Goal: Task Accomplishment & Management: Manage account settings

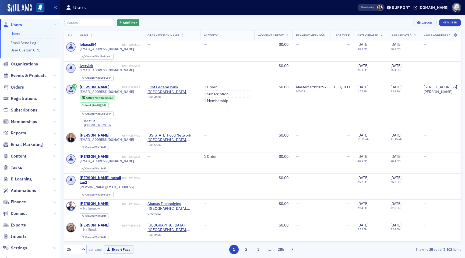
click at [85, 23] on input "search" at bounding box center [89, 23] width 51 height 8
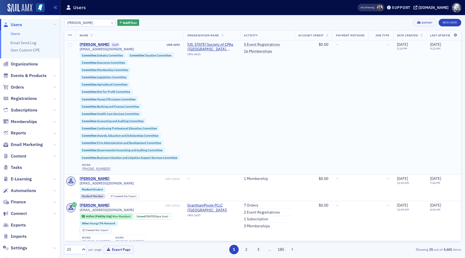
type input "[PERSON_NAME]"
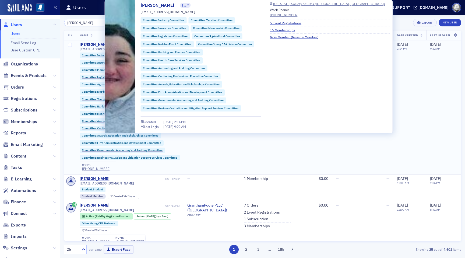
click at [86, 46] on div "[PERSON_NAME]" at bounding box center [95, 44] width 30 height 5
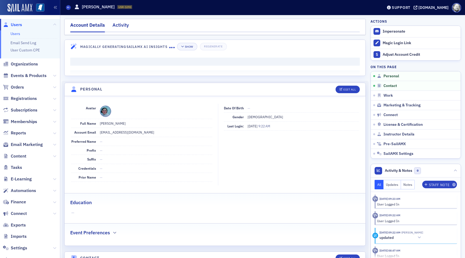
click at [118, 29] on div "Activity" at bounding box center [120, 27] width 16 height 10
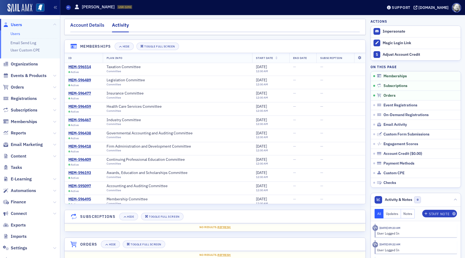
click at [95, 23] on div "Account Details" at bounding box center [87, 27] width 34 height 10
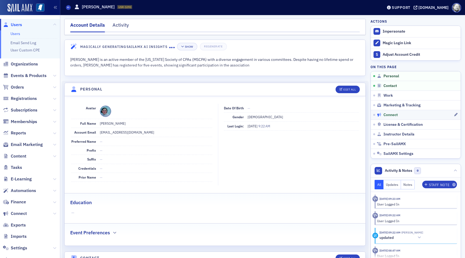
click at [399, 113] on div "Connect" at bounding box center [415, 114] width 77 height 5
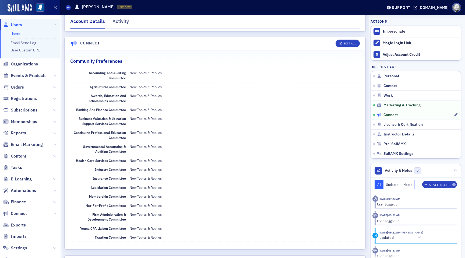
scroll to position [753, 0]
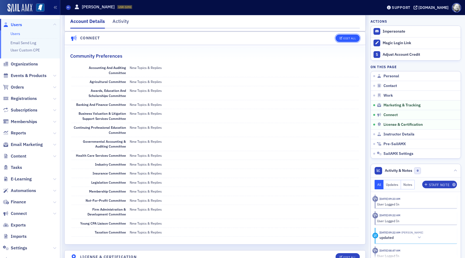
click at [350, 35] on button "Edit All" at bounding box center [347, 38] width 24 height 8
select select "US"
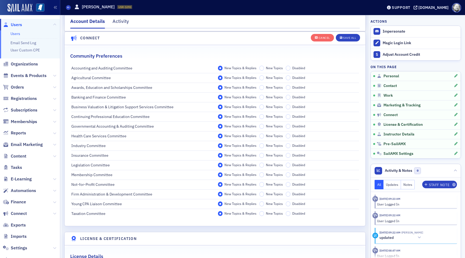
scroll to position [943, 0]
click at [441, 6] on div "[DOMAIN_NAME]" at bounding box center [433, 7] width 30 height 5
click at [316, 31] on div "Account Details Activity" at bounding box center [214, 23] width 301 height 16
click at [317, 36] on icon "button" at bounding box center [316, 37] width 3 height 3
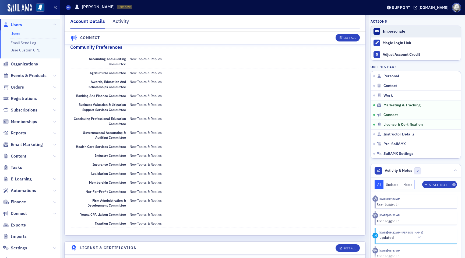
click at [388, 33] on button "Impersonate" at bounding box center [393, 31] width 23 height 5
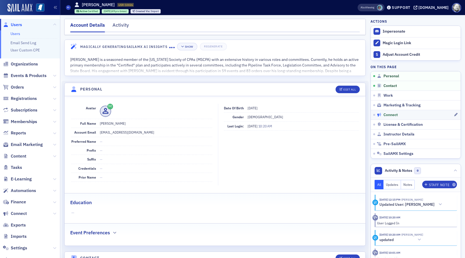
click at [398, 115] on div "Connect" at bounding box center [415, 114] width 77 height 5
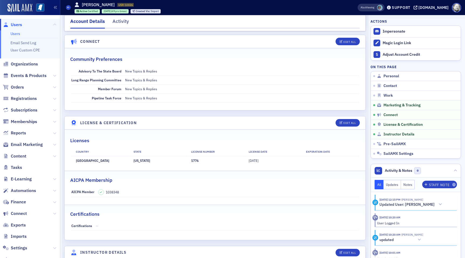
scroll to position [771, 0]
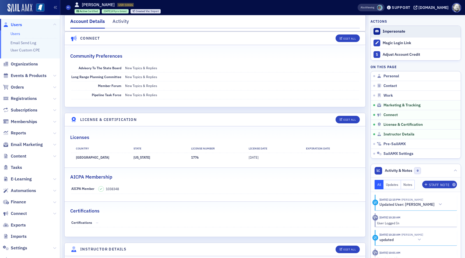
click at [397, 28] on span "Impersonate" at bounding box center [415, 31] width 90 height 11
click at [348, 39] on div "Edit All" at bounding box center [349, 38] width 12 height 3
select select "US"
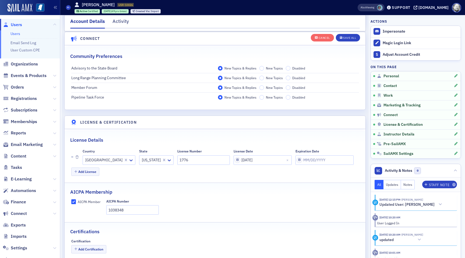
scroll to position [954, 0]
click at [319, 36] on div "Cancel" at bounding box center [323, 37] width 11 height 3
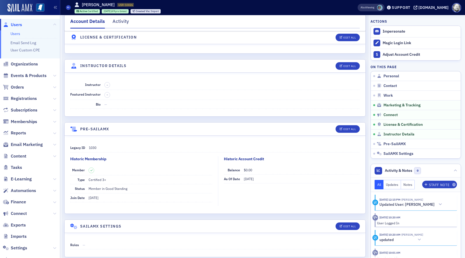
scroll to position [779, 0]
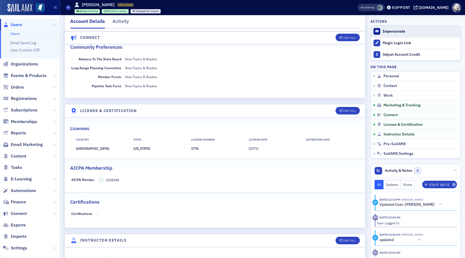
click at [392, 30] on button "Impersonate" at bounding box center [393, 31] width 23 height 5
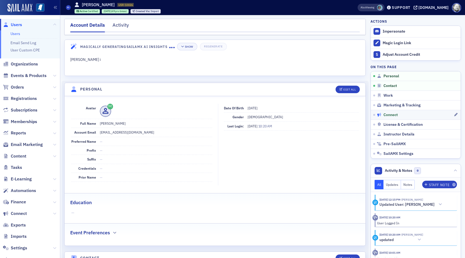
click at [384, 115] on span "Connect" at bounding box center [390, 114] width 14 height 5
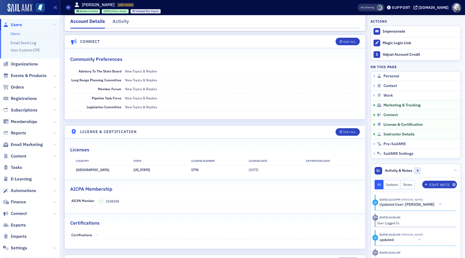
scroll to position [771, 0]
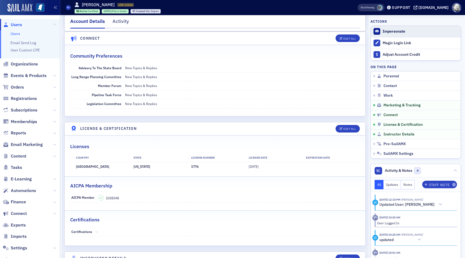
click at [387, 32] on button "Impersonate" at bounding box center [393, 31] width 23 height 5
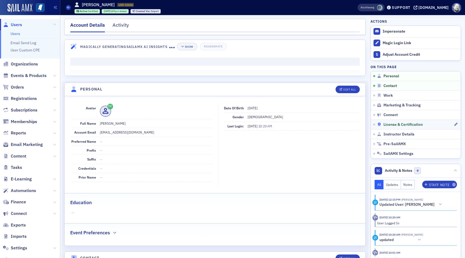
click at [406, 126] on span "License & Certification" at bounding box center [402, 124] width 39 height 5
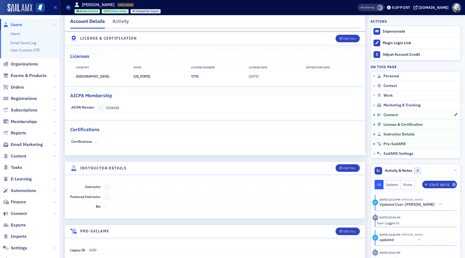
click at [394, 119] on link "Connect" at bounding box center [415, 115] width 90 height 10
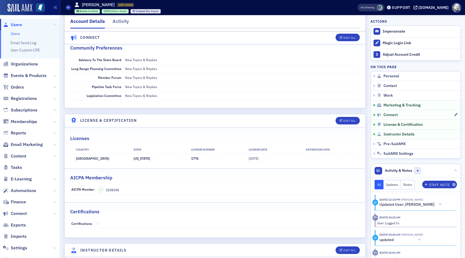
scroll to position [771, 0]
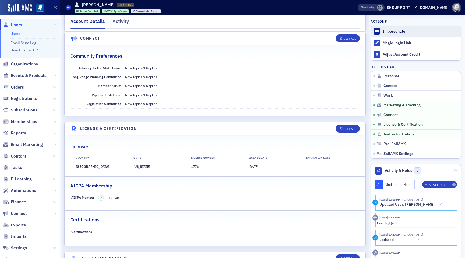
click at [415, 29] on form "Impersonate" at bounding box center [419, 31] width 75 height 5
click at [392, 32] on button "Impersonate" at bounding box center [393, 31] width 23 height 5
